Goal: Transaction & Acquisition: Purchase product/service

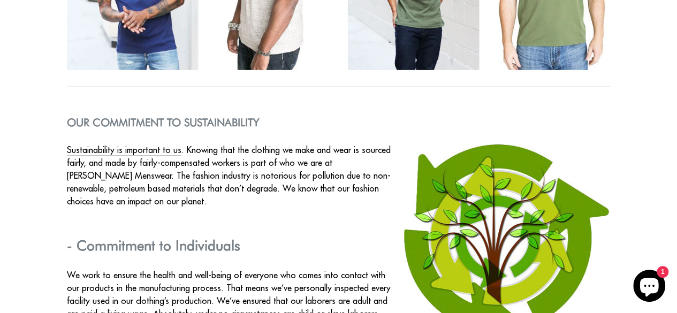
scroll to position [1897, 0]
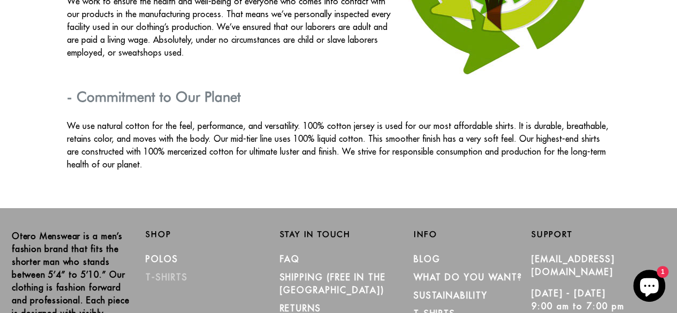
click at [172, 272] on link "T-Shirts" at bounding box center [167, 277] width 42 height 11
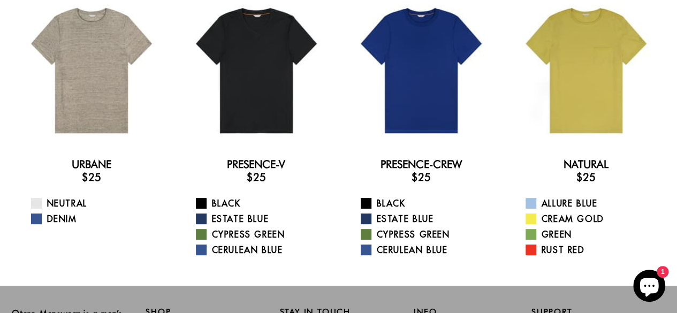
scroll to position [60, 0]
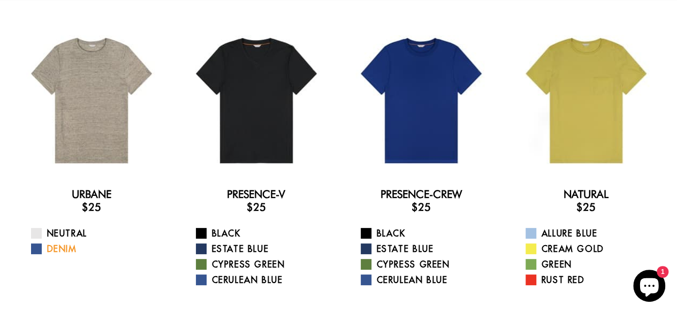
click at [65, 253] on link "Denim" at bounding box center [98, 248] width 134 height 13
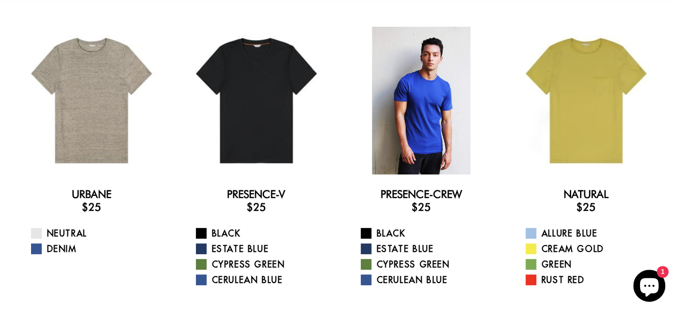
click at [416, 84] on div at bounding box center [421, 101] width 148 height 148
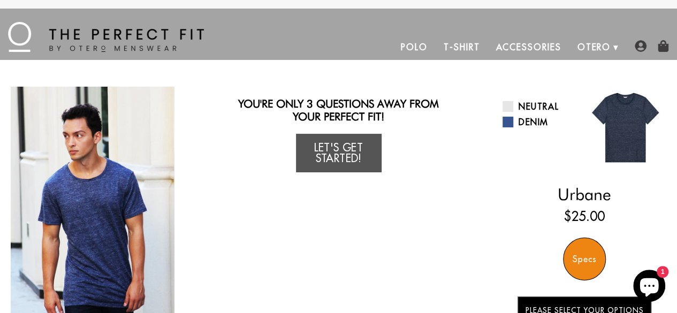
scroll to position [274, 0]
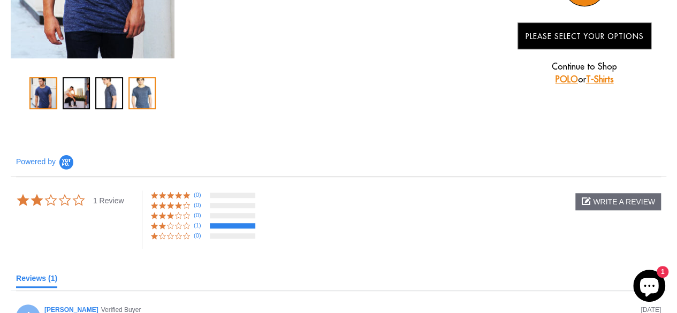
click at [147, 87] on div "4 / 4" at bounding box center [142, 93] width 28 height 32
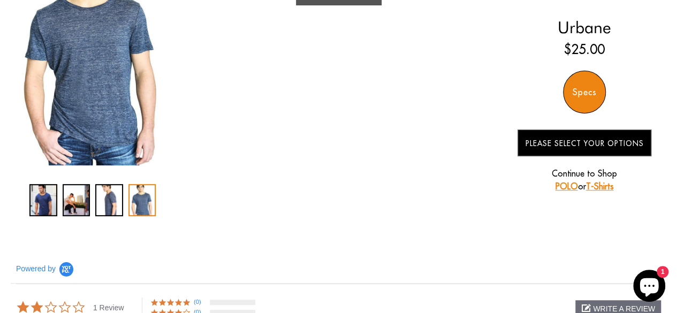
scroll to position [0, 0]
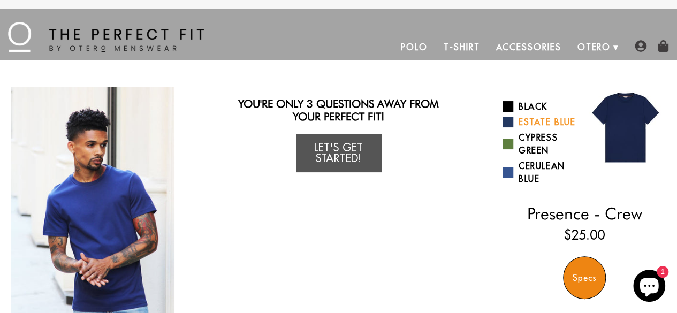
click at [553, 123] on link "Estate Blue" at bounding box center [540, 122] width 74 height 13
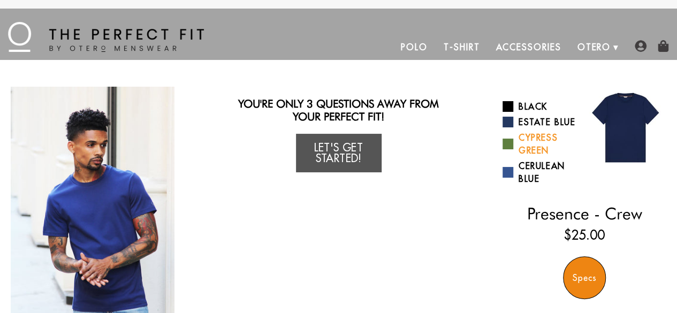
click at [540, 140] on link "Cypress Green" at bounding box center [540, 144] width 74 height 26
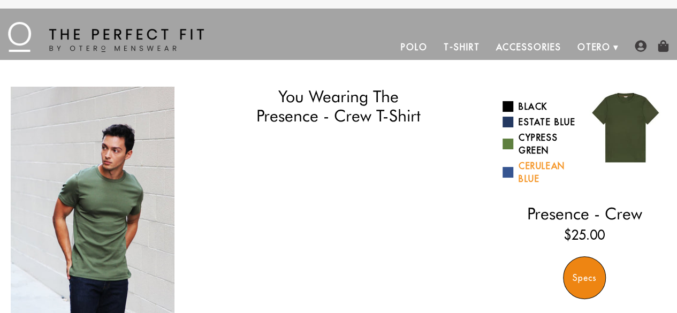
click at [540, 168] on link "Cerulean Blue" at bounding box center [540, 173] width 74 height 26
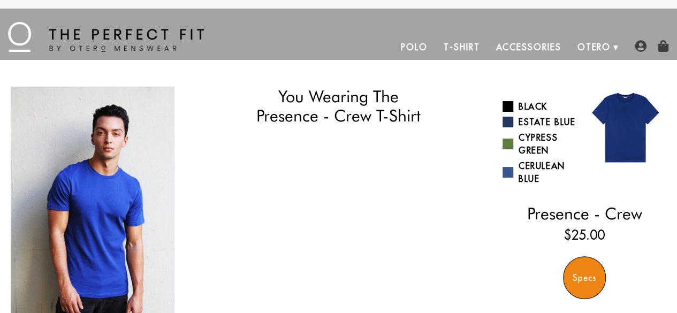
click at [453, 44] on link "T-Shirt" at bounding box center [462, 47] width 52 height 26
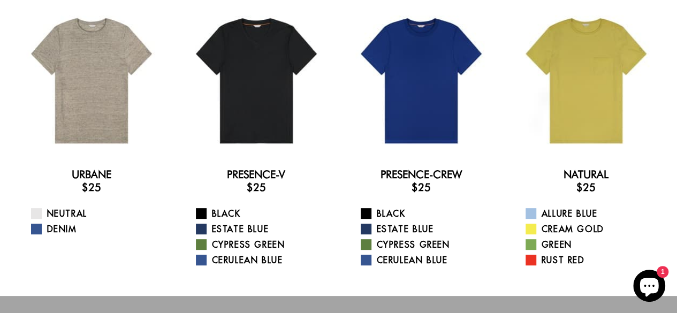
drag, startPoint x: 0, startPoint y: 0, endPoint x: 636, endPoint y: 93, distance: 642.6
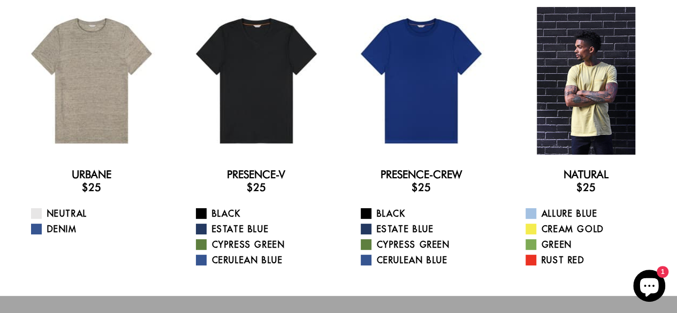
click at [677, 98] on html "Skip to content Submit Close search MENU Polo T-Shirt Accessories [PERSON_NAME]…" at bounding box center [338, 223] width 677 height 607
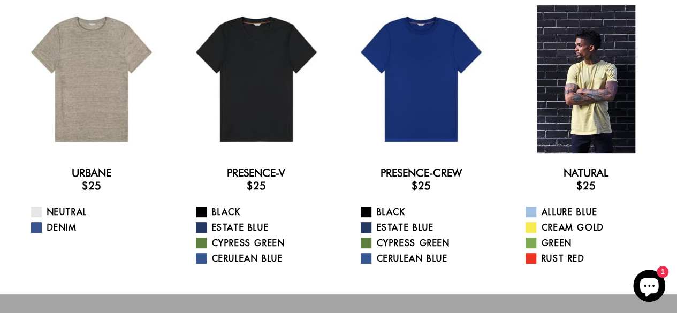
click at [580, 88] on div at bounding box center [586, 79] width 148 height 148
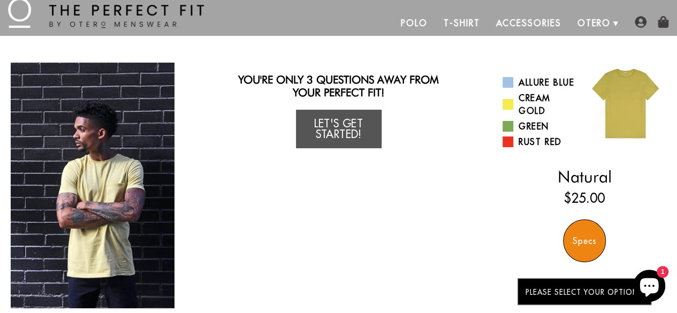
scroll to position [18, 0]
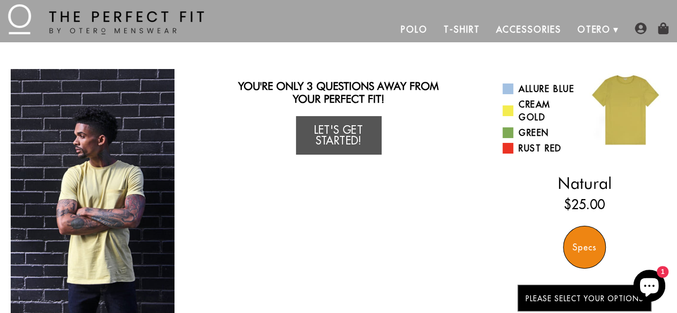
drag, startPoint x: 682, startPoint y: 36, endPoint x: 665, endPoint y: 67, distance: 35.0
click at [559, 88] on link "Allure Blue" at bounding box center [540, 88] width 74 height 13
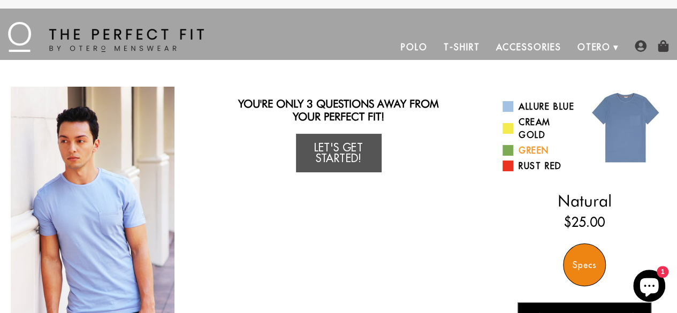
click at [519, 151] on link "Green" at bounding box center [540, 150] width 74 height 13
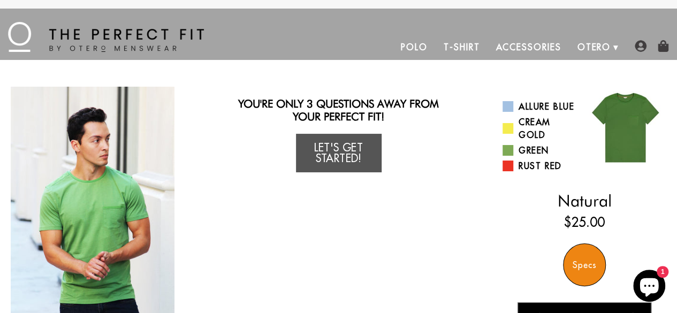
click at [587, 263] on div "Specs" at bounding box center [584, 265] width 43 height 43
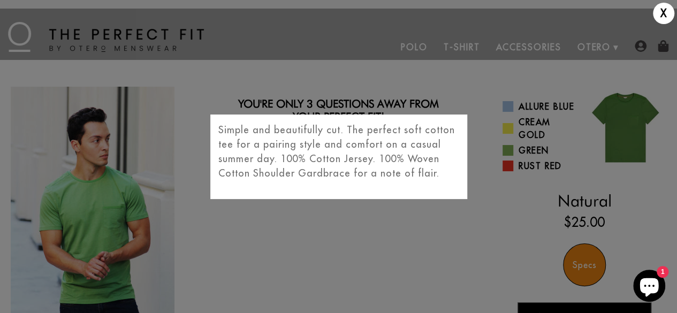
click at [119, 184] on div "X Simple and beautifully cut. The perfect soft cotton tee for a pairing style a…" at bounding box center [338, 156] width 677 height 313
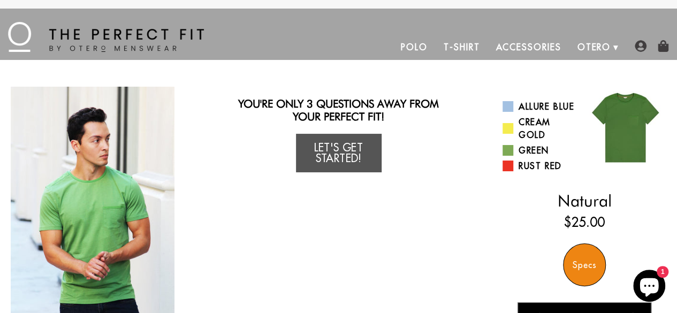
click at [119, 184] on img "1 / 4" at bounding box center [93, 210] width 164 height 246
click at [641, 126] on img at bounding box center [626, 128] width 82 height 82
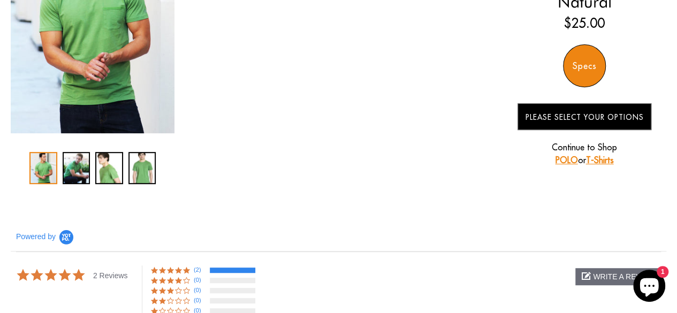
scroll to position [217, 0]
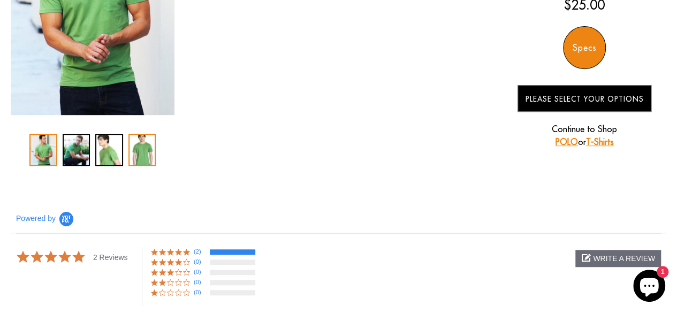
click at [141, 150] on div "4 / 4" at bounding box center [142, 150] width 28 height 32
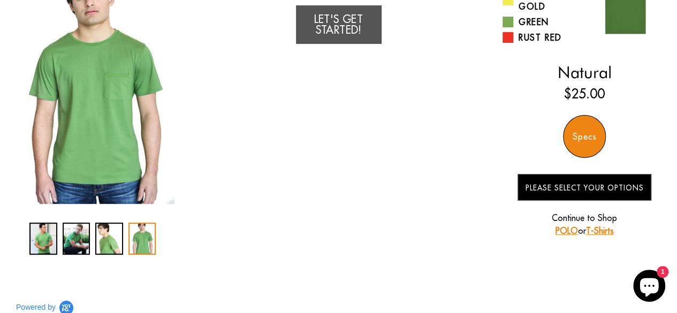
scroll to position [124, 0]
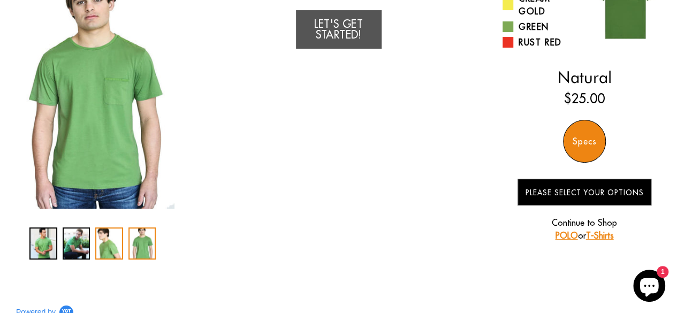
click at [108, 249] on div "3 / 4" at bounding box center [109, 243] width 28 height 32
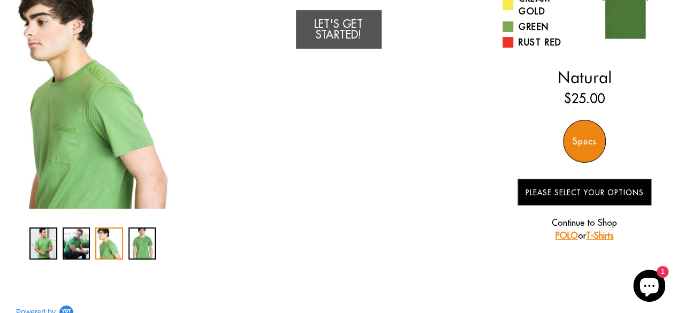
scroll to position [0, 0]
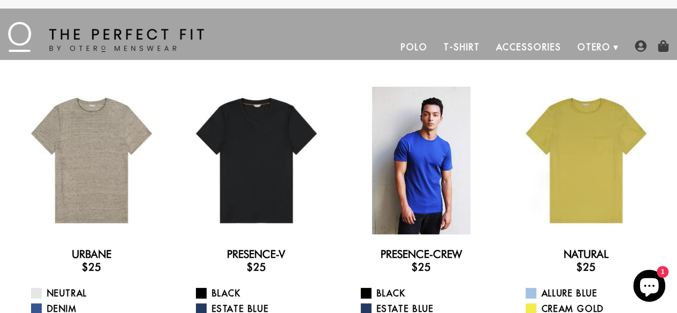
click at [421, 119] on div at bounding box center [421, 161] width 148 height 148
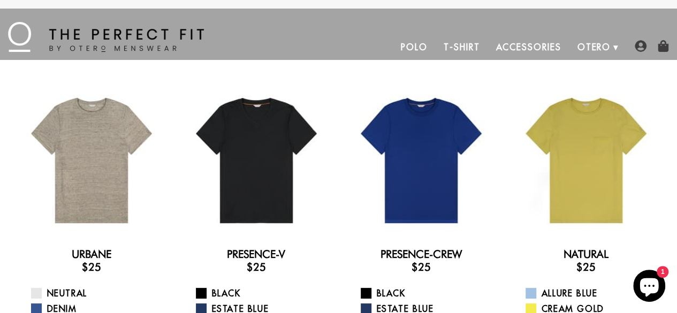
click at [517, 47] on link "Accessories" at bounding box center [528, 47] width 81 height 26
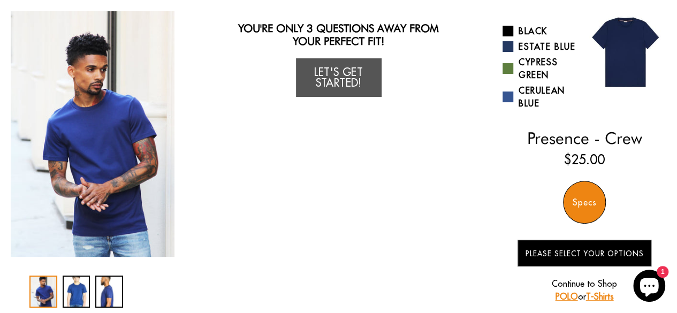
scroll to position [68, 0]
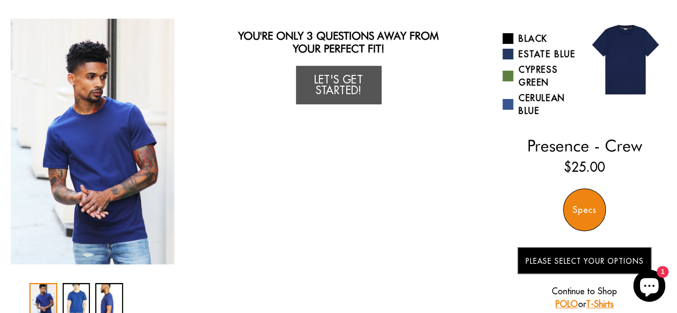
drag, startPoint x: 682, startPoint y: 111, endPoint x: 665, endPoint y: 110, distance: 17.2
click at [580, 209] on div "Specs" at bounding box center [584, 209] width 43 height 43
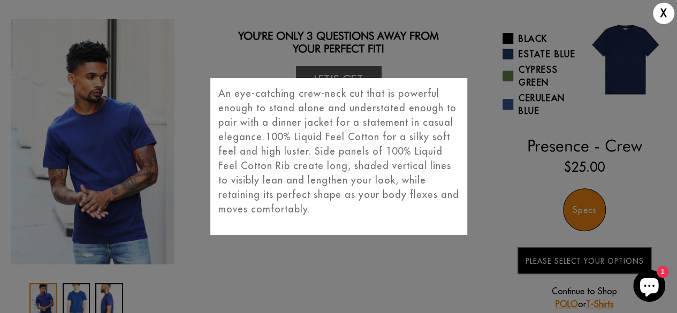
scroll to position [96, 0]
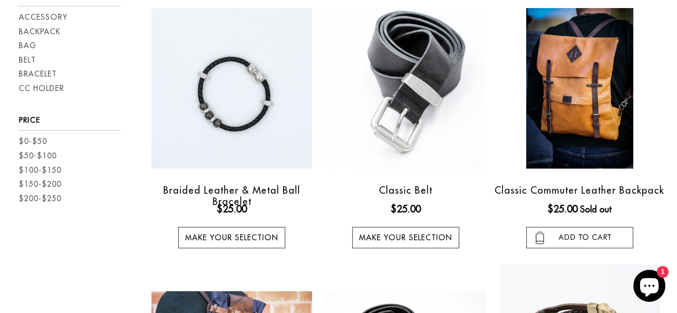
scroll to position [144, 0]
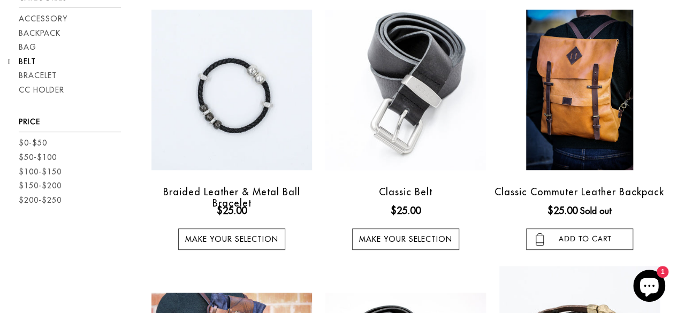
click at [34, 57] on link "Belt" at bounding box center [27, 61] width 17 height 11
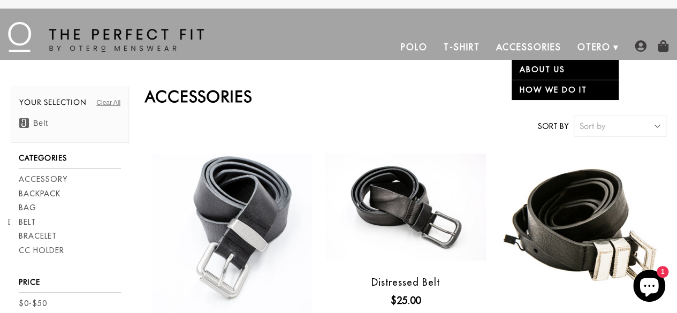
click at [570, 64] on link "About Us" at bounding box center [565, 70] width 107 height 20
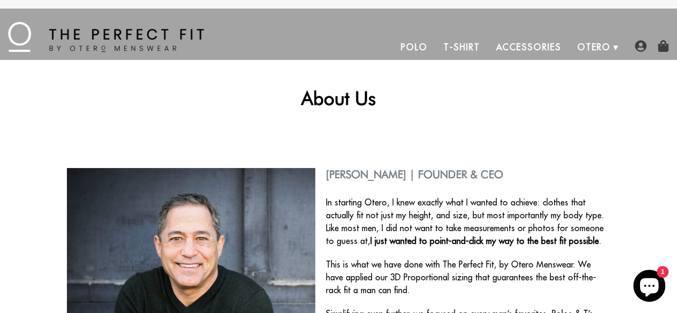
drag, startPoint x: 0, startPoint y: 0, endPoint x: 621, endPoint y: 15, distance: 621.1
